Goal: Task Accomplishment & Management: Use online tool/utility

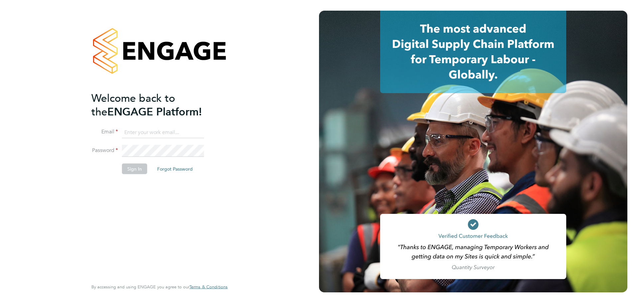
click at [143, 133] on input at bounding box center [163, 132] width 82 height 12
type input "[PERSON_NAME][EMAIL_ADDRESS][PERSON_NAME][DOMAIN_NAME]"
click at [139, 170] on button "Sign In" at bounding box center [134, 168] width 25 height 11
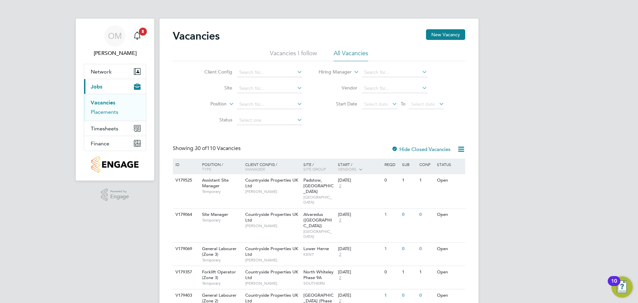
click at [109, 111] on link "Placements" at bounding box center [105, 112] width 28 height 6
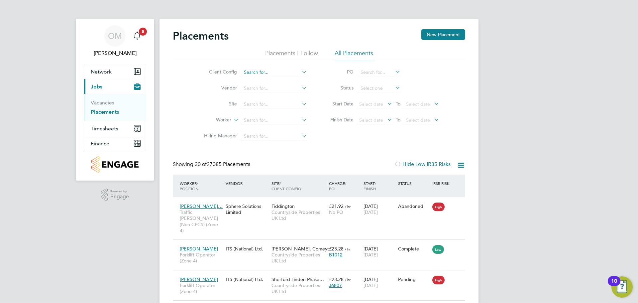
click at [287, 68] on input at bounding box center [274, 72] width 65 height 9
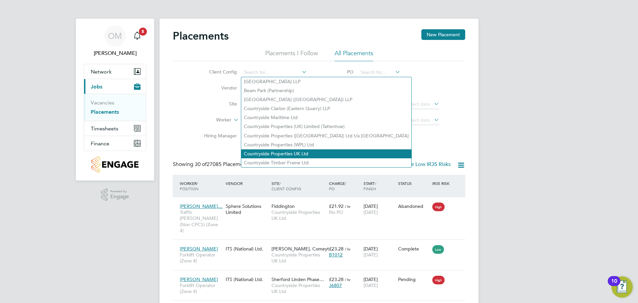
click at [299, 151] on li "Countryside Properties UK Ltd" at bounding box center [326, 153] width 170 height 9
type input "Countryside Properties UK Ltd"
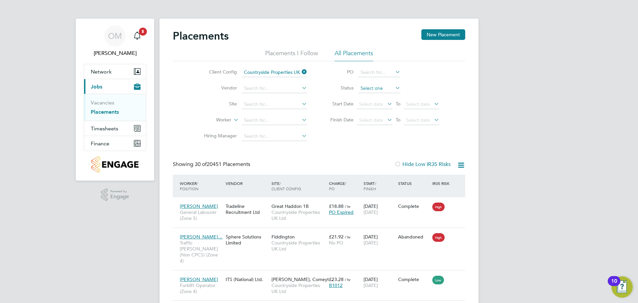
click at [370, 84] on input at bounding box center [379, 88] width 42 height 9
click at [375, 96] on li "Active" at bounding box center [379, 97] width 43 height 9
type input "Active"
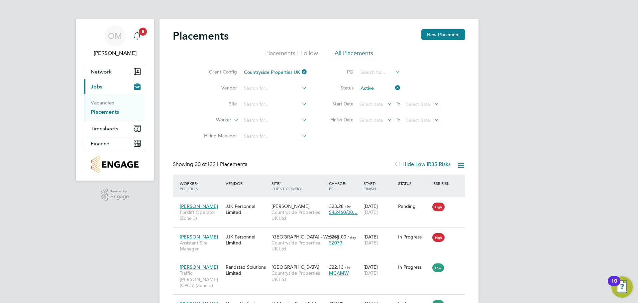
click at [457, 162] on icon at bounding box center [461, 165] width 8 height 8
click at [423, 179] on li "Download Placements Report" at bounding box center [428, 180] width 71 height 9
